Goal: Find contact information: Find contact information

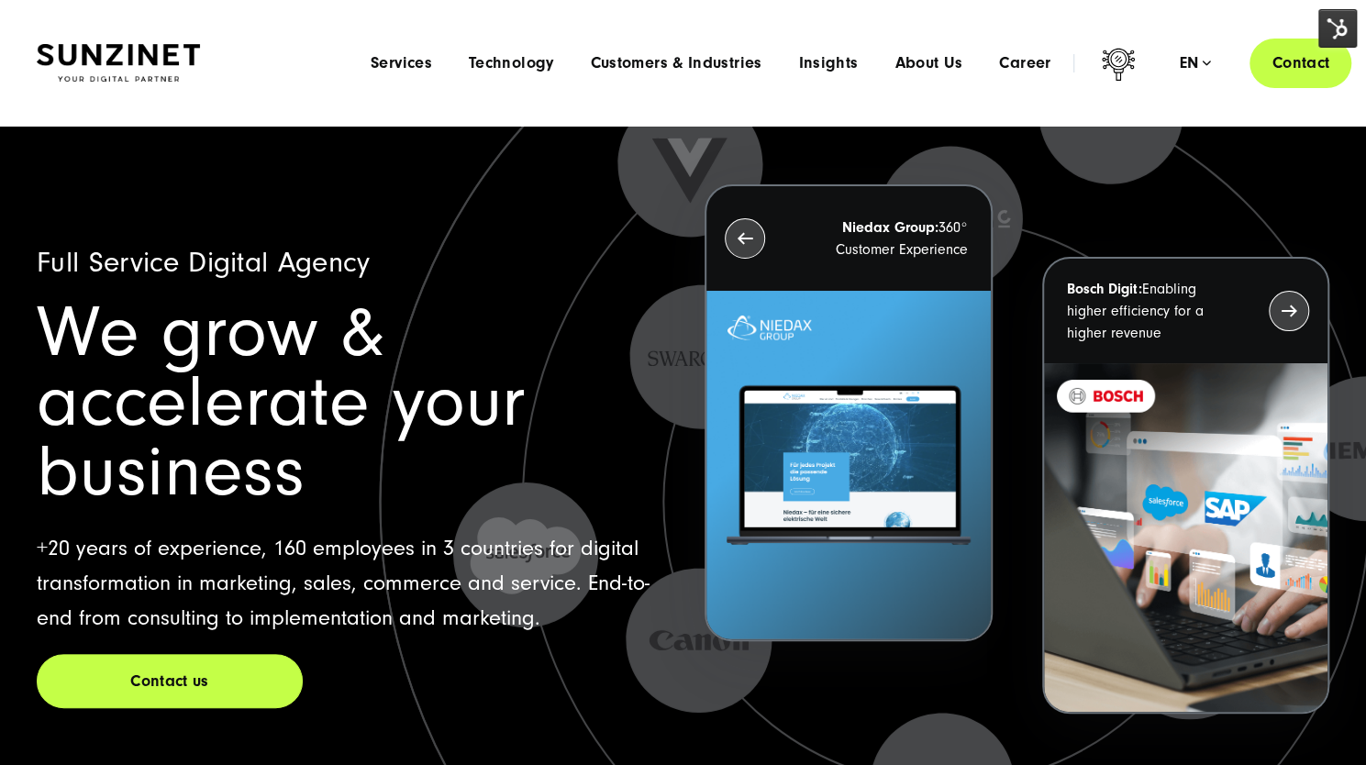
click at [1316, 61] on link "Contact" at bounding box center [1301, 63] width 102 height 52
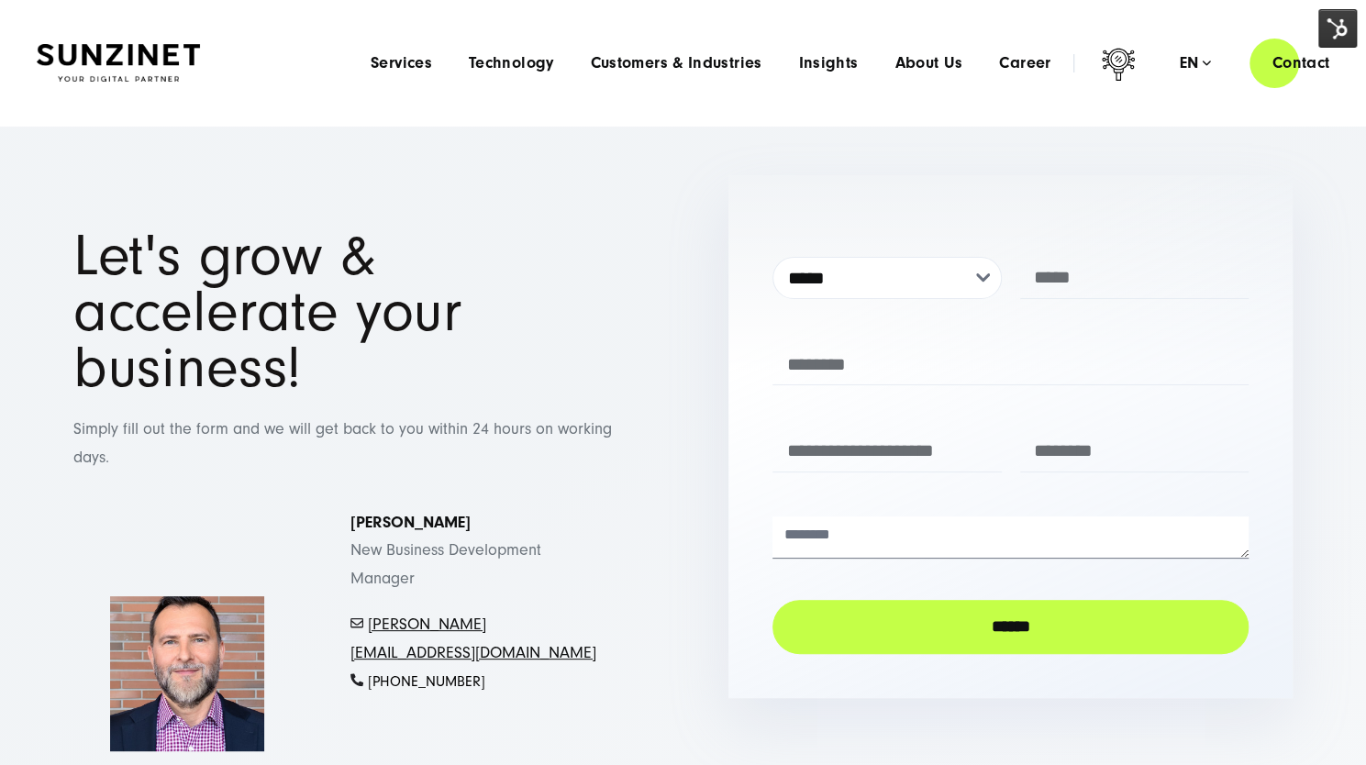
click at [130, 82] on img at bounding box center [118, 63] width 163 height 39
